Goal: Task Accomplishment & Management: Manage account settings

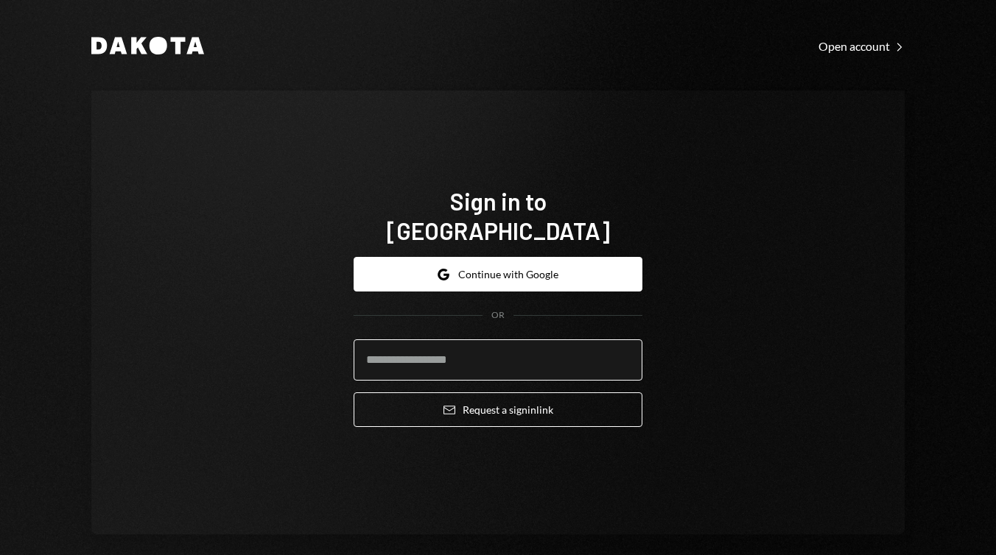
click at [603, 353] on input "email" at bounding box center [498, 360] width 289 height 41
click at [0, 555] on com-1password-button at bounding box center [0, 555] width 0 height 0
type input "**********"
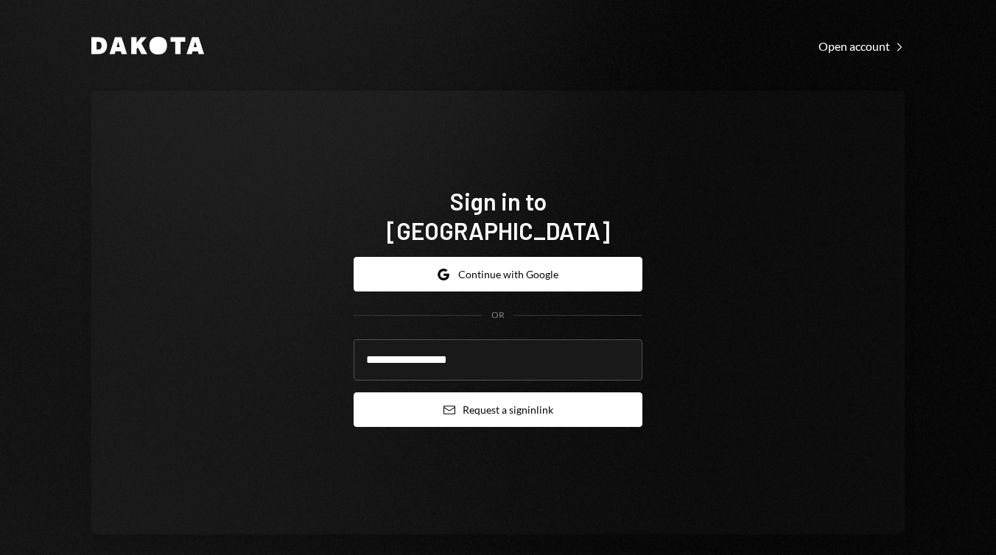
click at [547, 400] on button "Email Request a sign in link" at bounding box center [498, 410] width 289 height 35
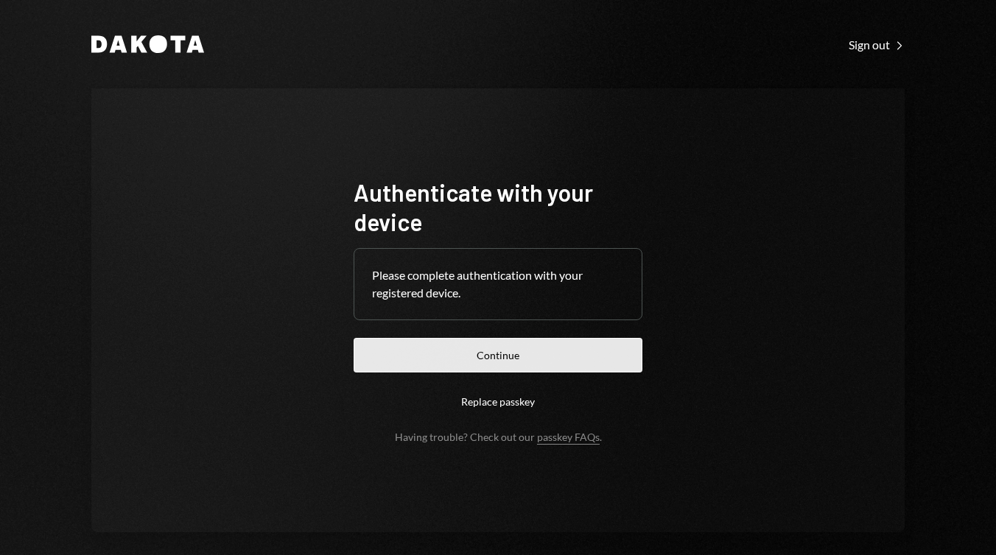
click at [507, 352] on button "Continue" at bounding box center [498, 355] width 289 height 35
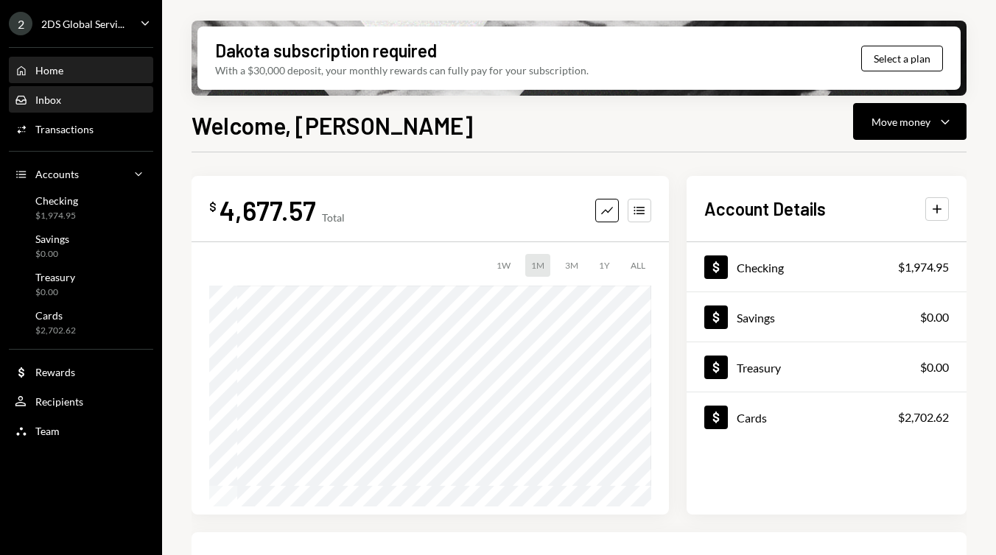
click at [94, 111] on div "Inbox Inbox" at bounding box center [81, 100] width 133 height 25
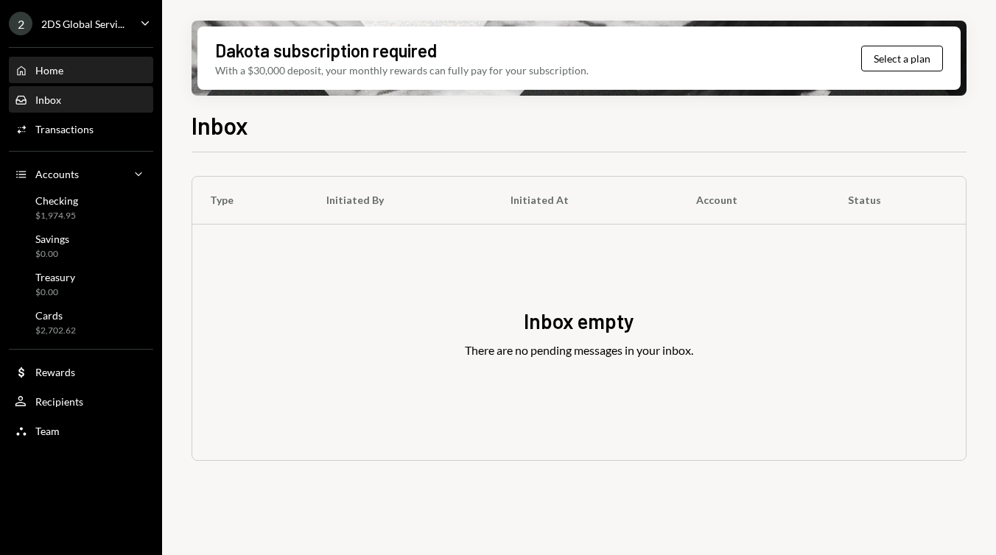
click at [100, 73] on div "Home Home" at bounding box center [81, 70] width 133 height 13
